Goal: Information Seeking & Learning: Compare options

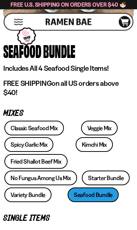
scroll to position [170, 0]
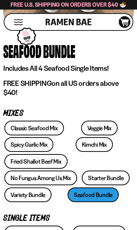
click at [44, 124] on link "Classic Seafood Mix" at bounding box center [34, 127] width 60 height 15
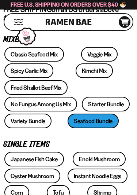
scroll to position [243, 0]
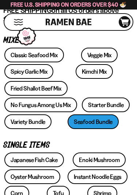
click at [111, 106] on link "Starter Bundle" at bounding box center [106, 104] width 48 height 15
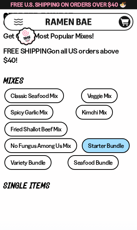
scroll to position [213, 0]
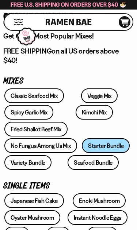
click at [39, 112] on link "Spicy Garlic Mix" at bounding box center [28, 112] width 49 height 15
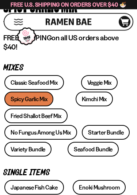
scroll to position [226, 0]
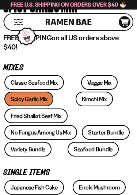
click at [77, 101] on link "Kimchi Mix" at bounding box center [94, 99] width 37 height 15
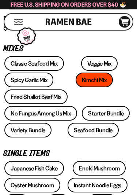
scroll to position [245, 0]
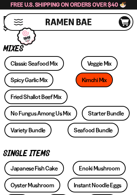
click at [42, 99] on link "Fried Shallot Beef Mix" at bounding box center [35, 96] width 63 height 15
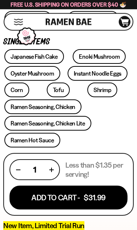
scroll to position [364, 0]
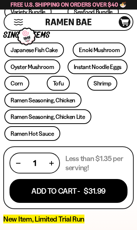
click at [52, 122] on link "Ramen Seasoning, Chicken Lite" at bounding box center [47, 116] width 87 height 15
